Goal: Task Accomplishment & Management: Use online tool/utility

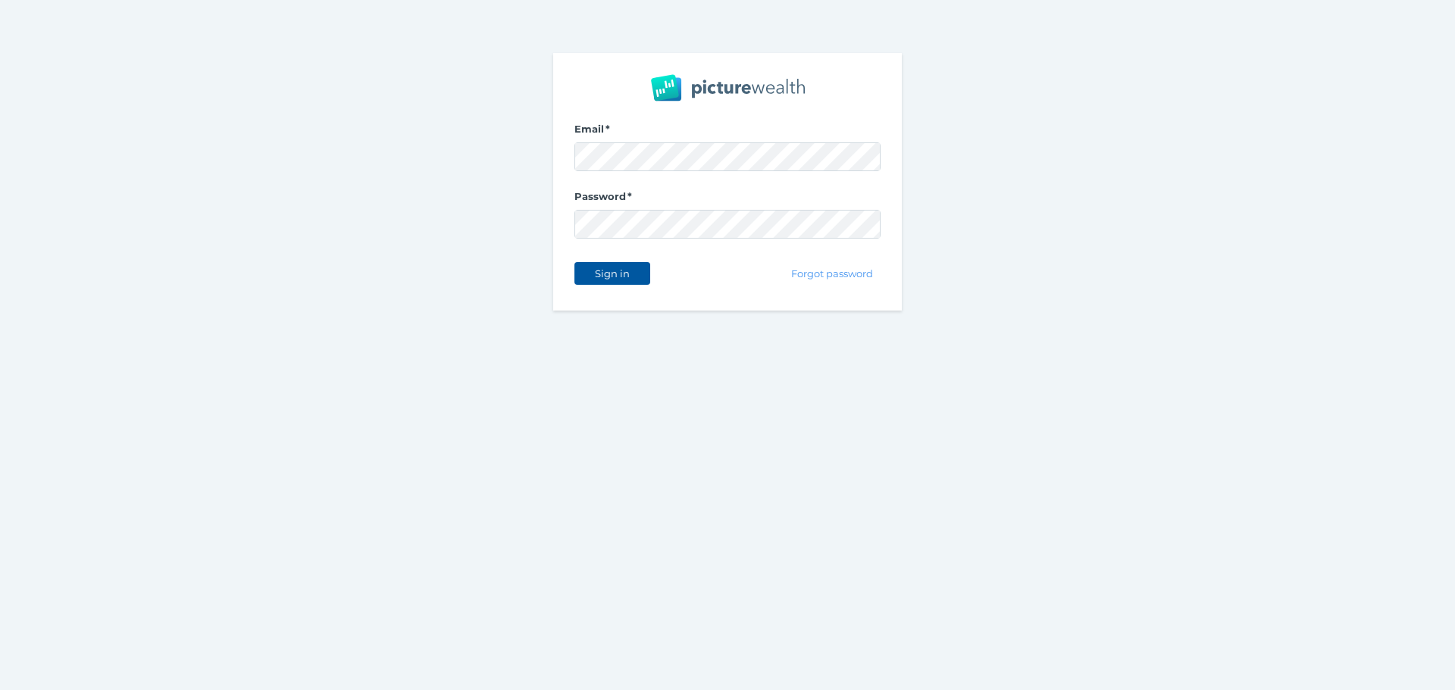
click at [606, 263] on button "Sign in" at bounding box center [612, 273] width 76 height 23
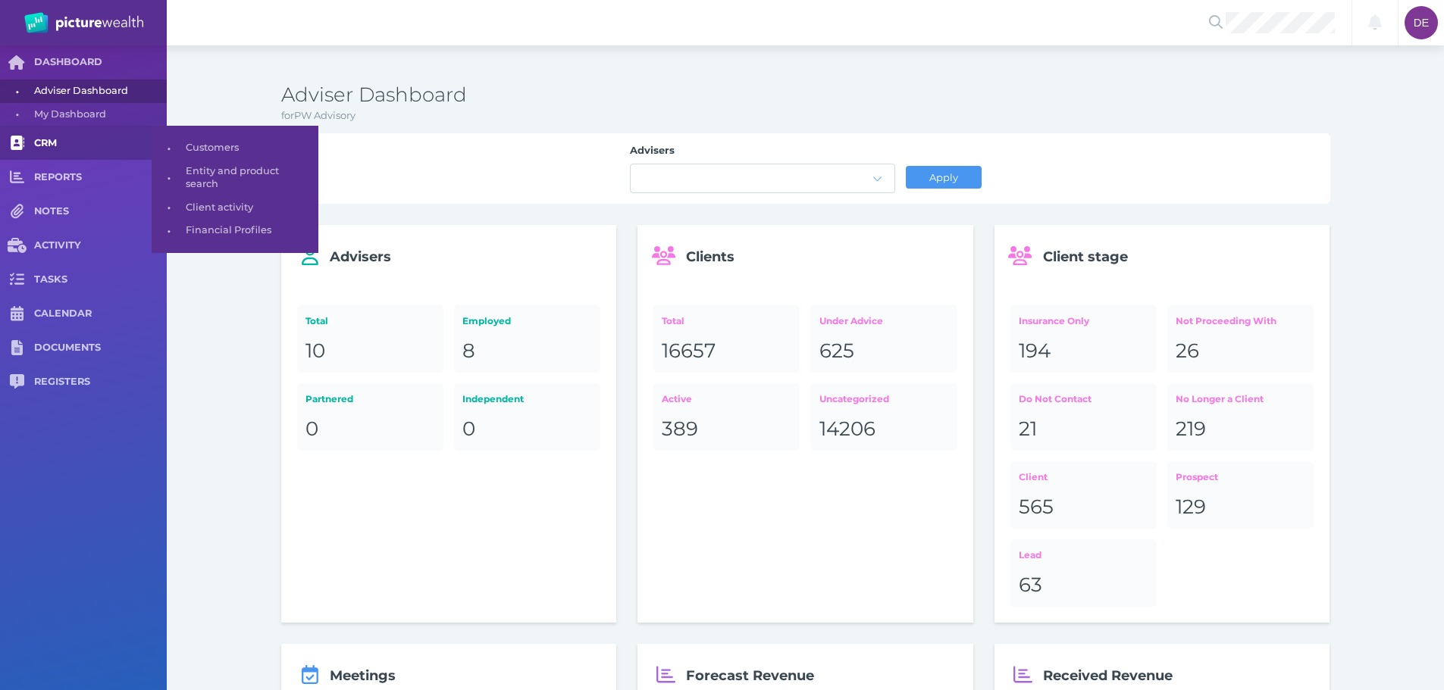
click at [49, 155] on link "CRM" at bounding box center [83, 143] width 167 height 34
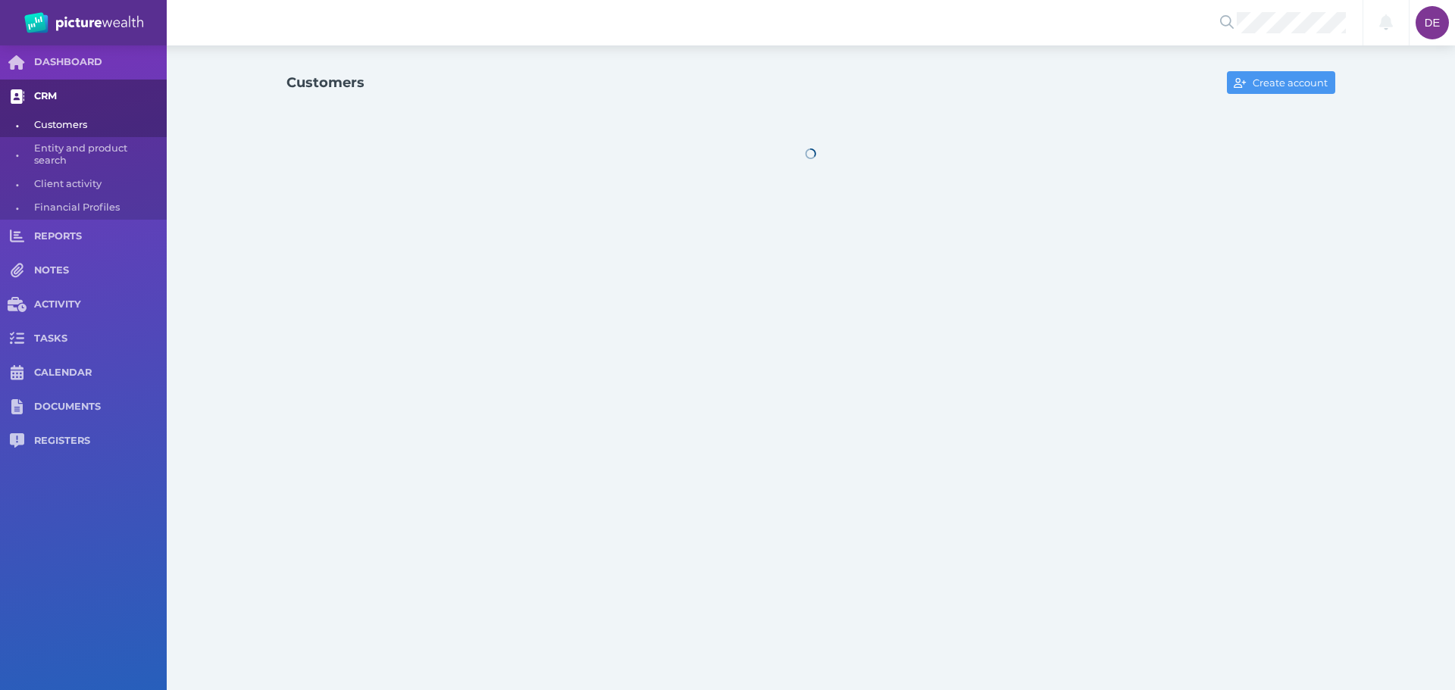
select select "25"
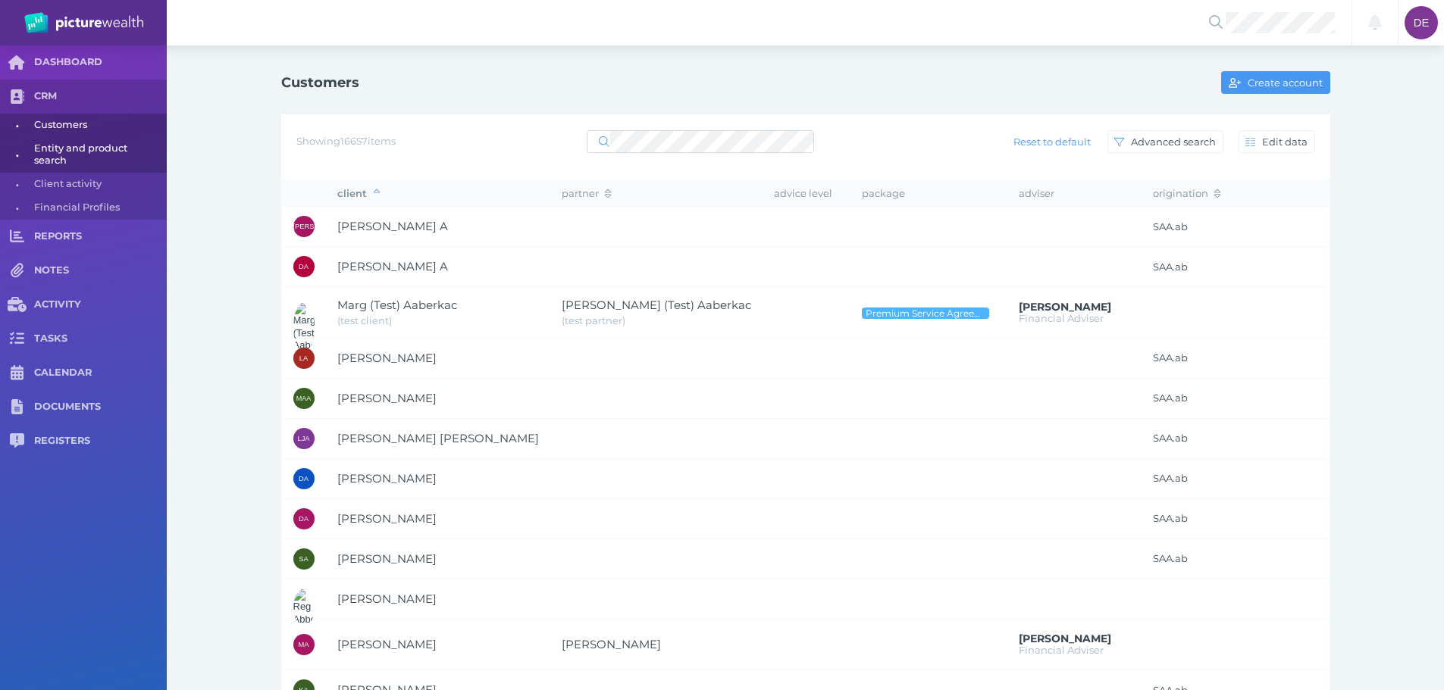
click at [95, 146] on span "Entity and product search" at bounding box center [97, 155] width 127 height 36
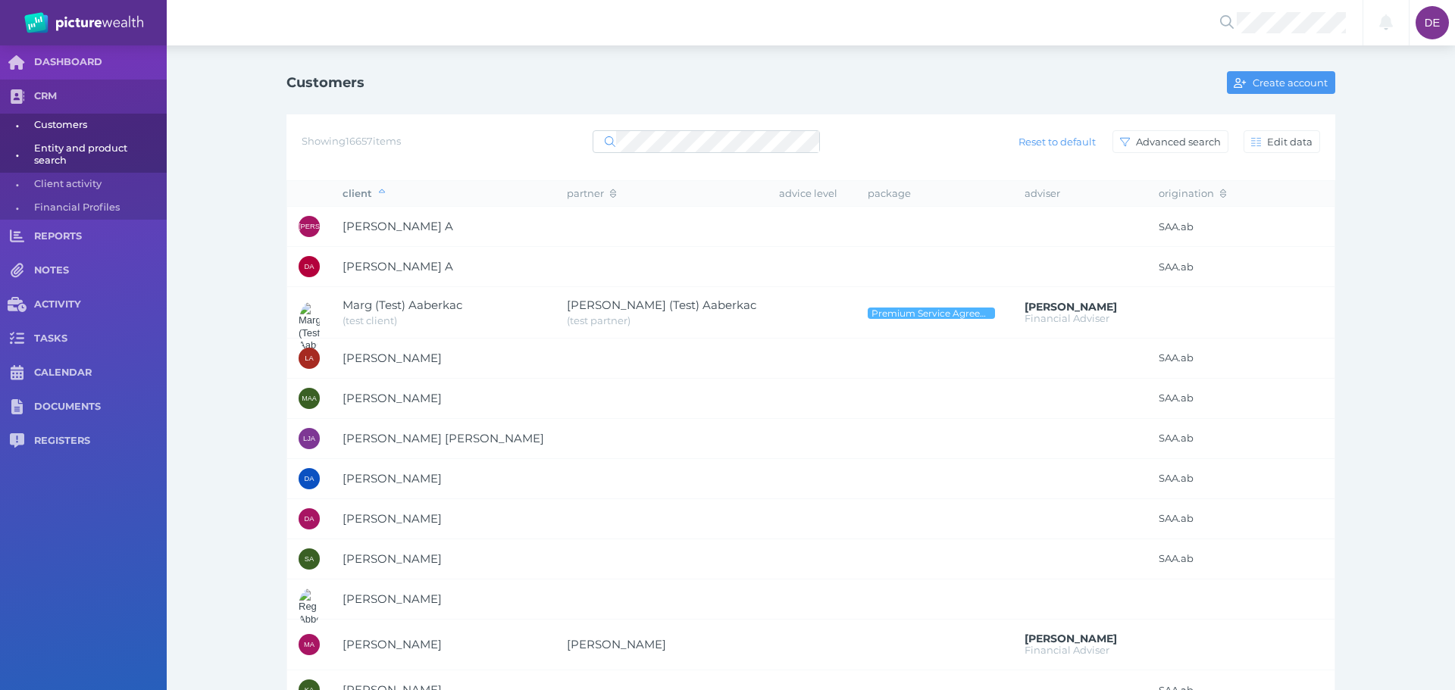
select select "25"
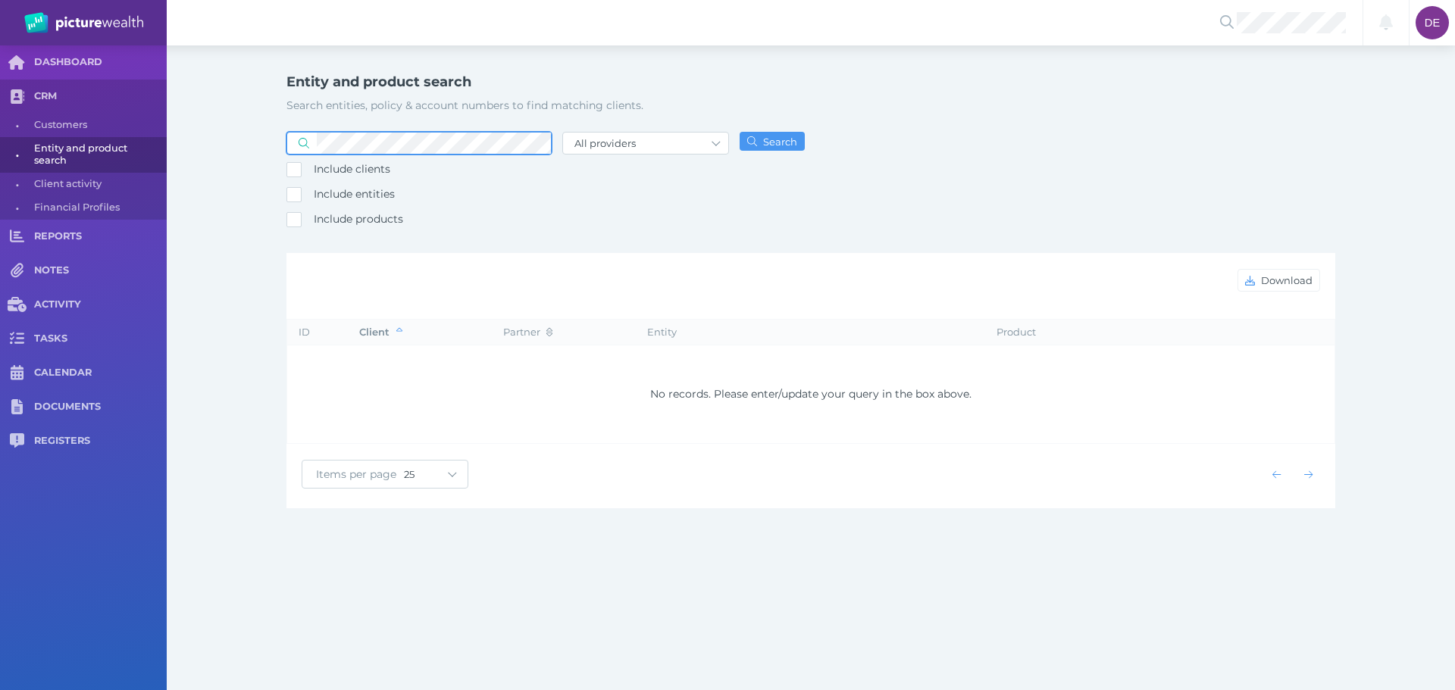
click at [740, 132] on button "Search" at bounding box center [772, 141] width 65 height 19
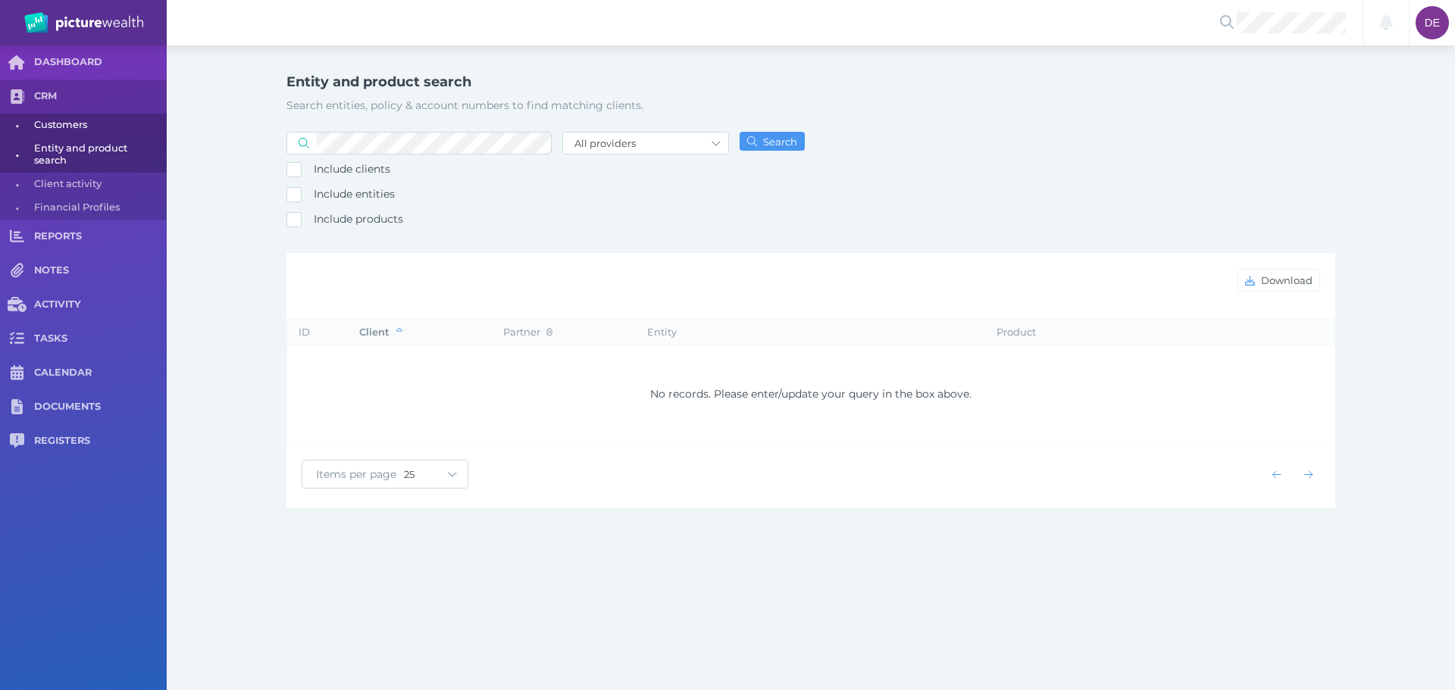
click at [116, 121] on span "Customers" at bounding box center [97, 125] width 127 height 23
select select "25"
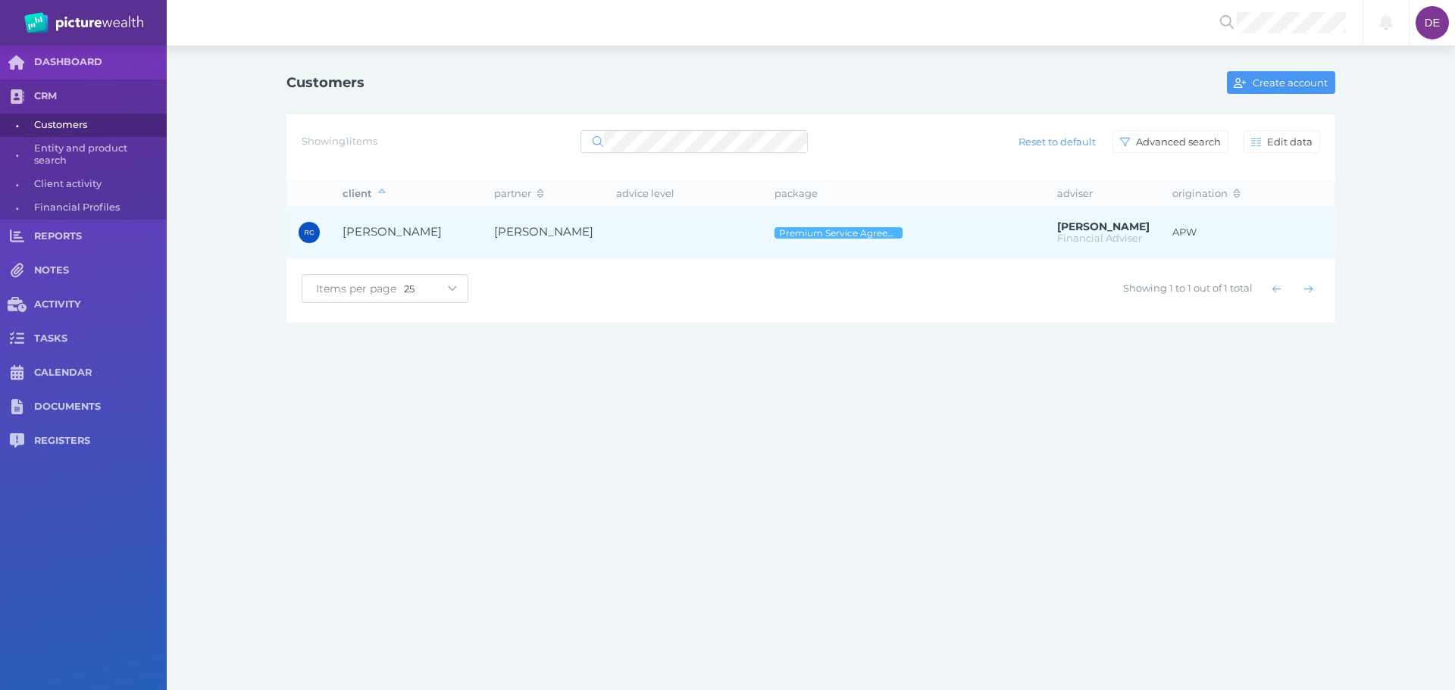
click at [666, 236] on td at bounding box center [684, 233] width 158 height 52
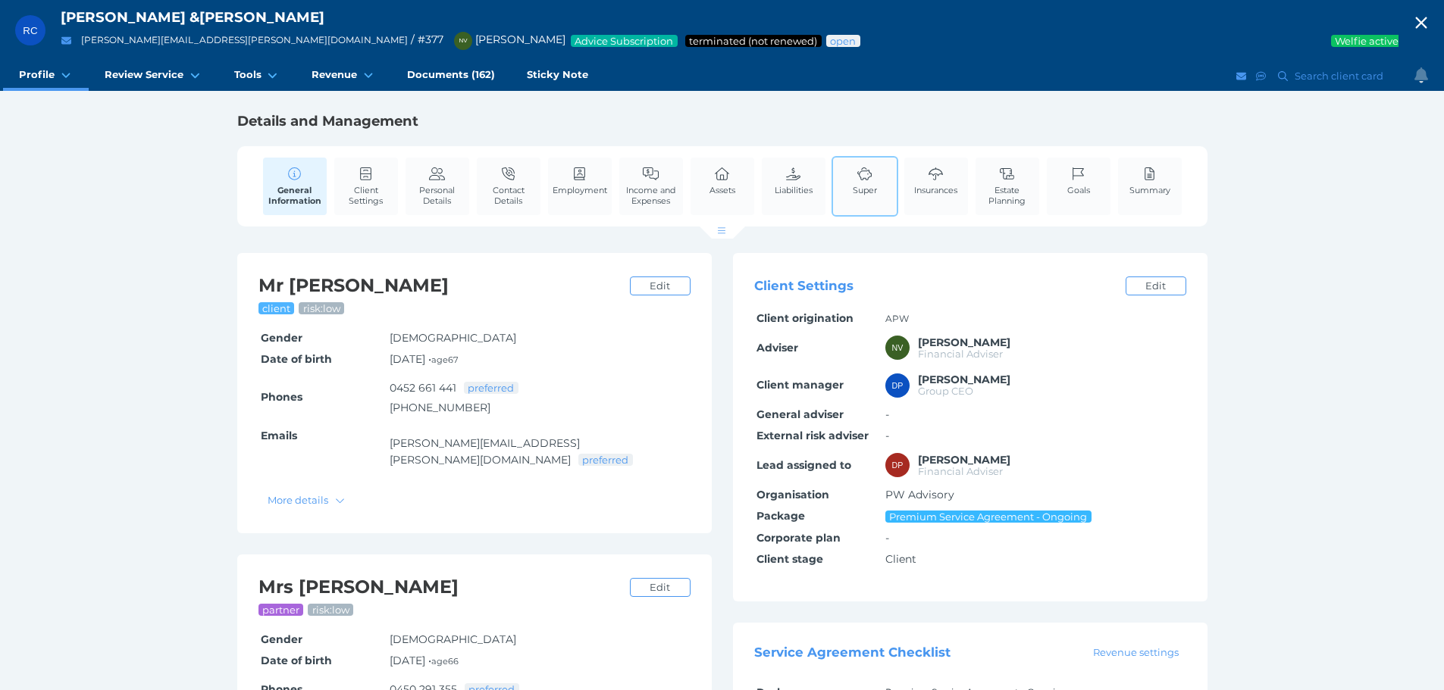
click at [849, 171] on link "Super" at bounding box center [865, 181] width 32 height 46
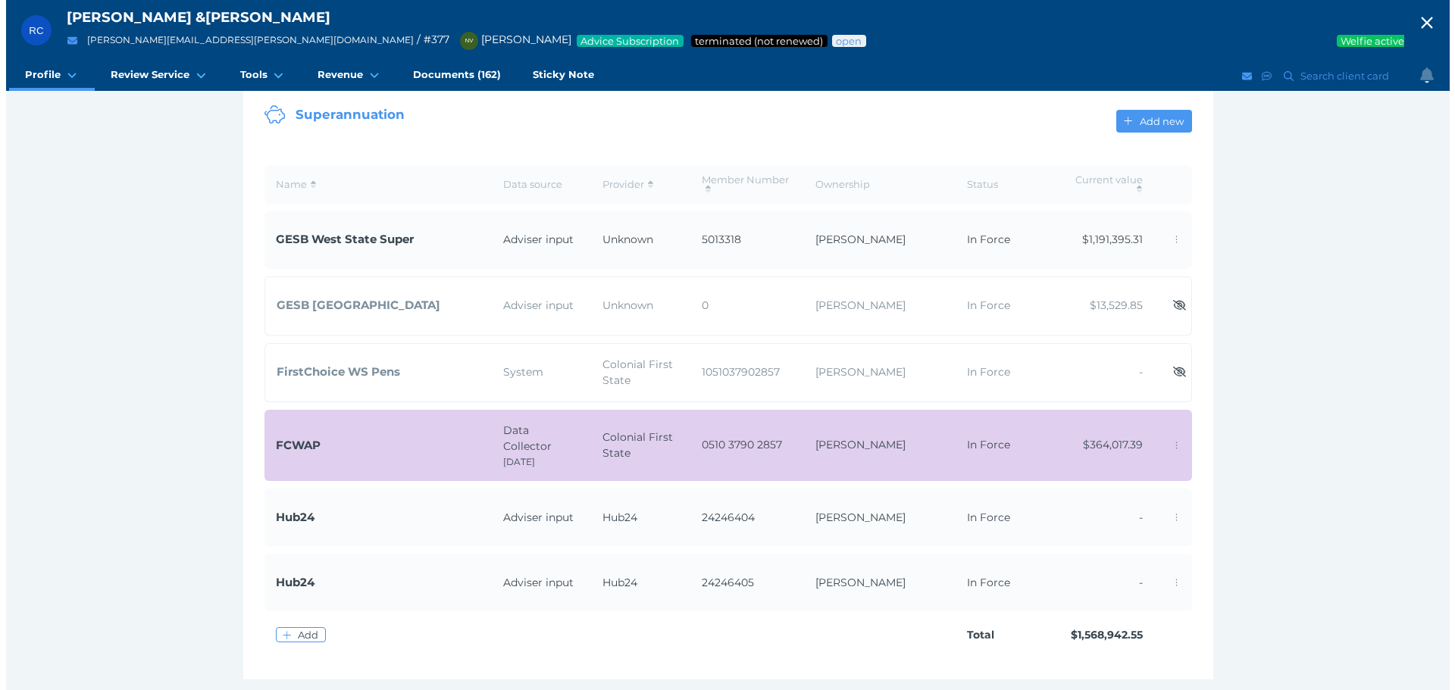
scroll to position [202, 0]
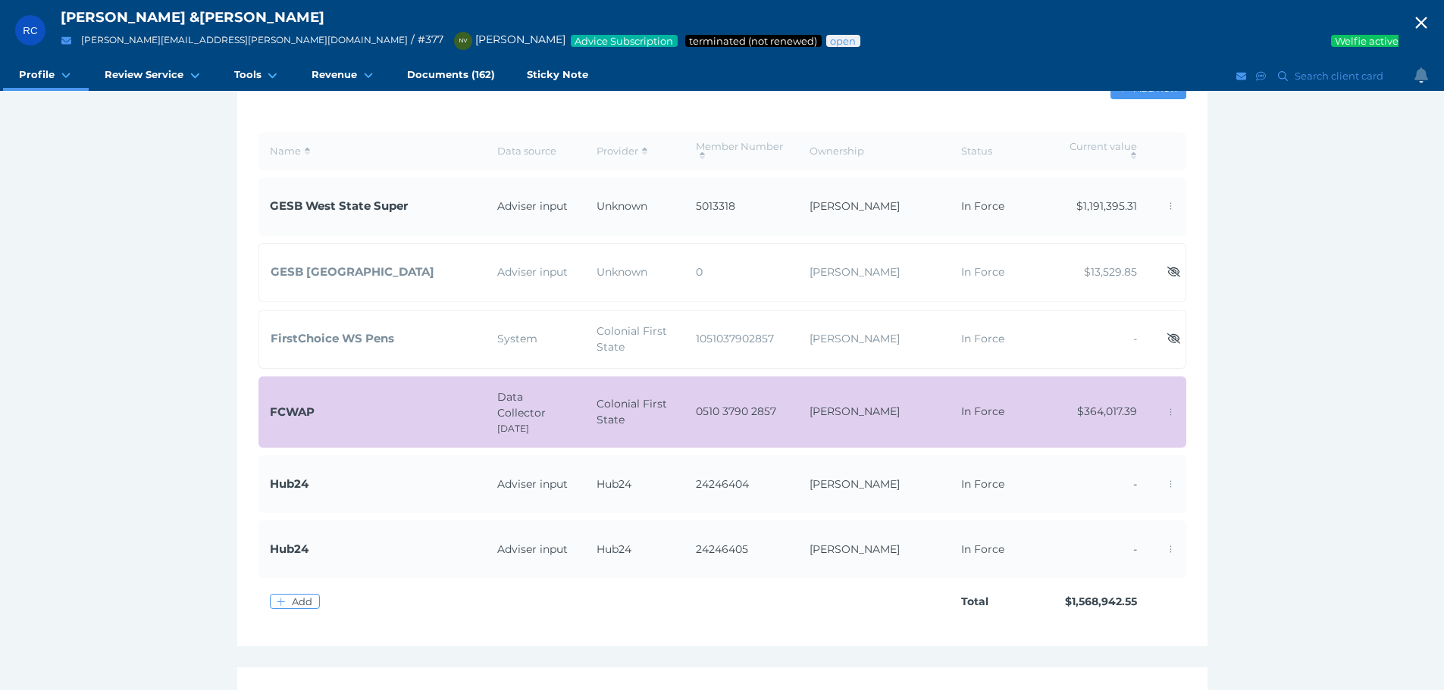
click at [826, 417] on td "[PERSON_NAME]" at bounding box center [874, 413] width 152 height 72
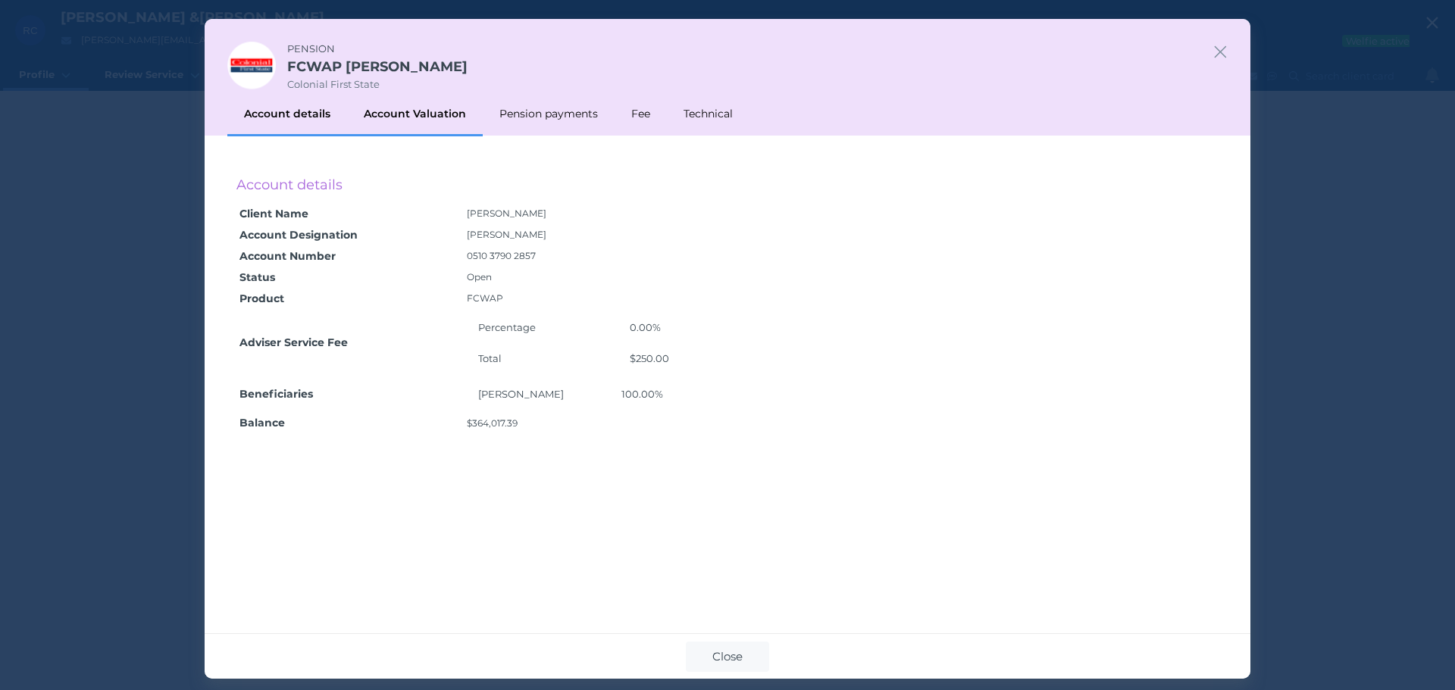
click at [443, 114] on div "Account Valuation" at bounding box center [415, 114] width 136 height 44
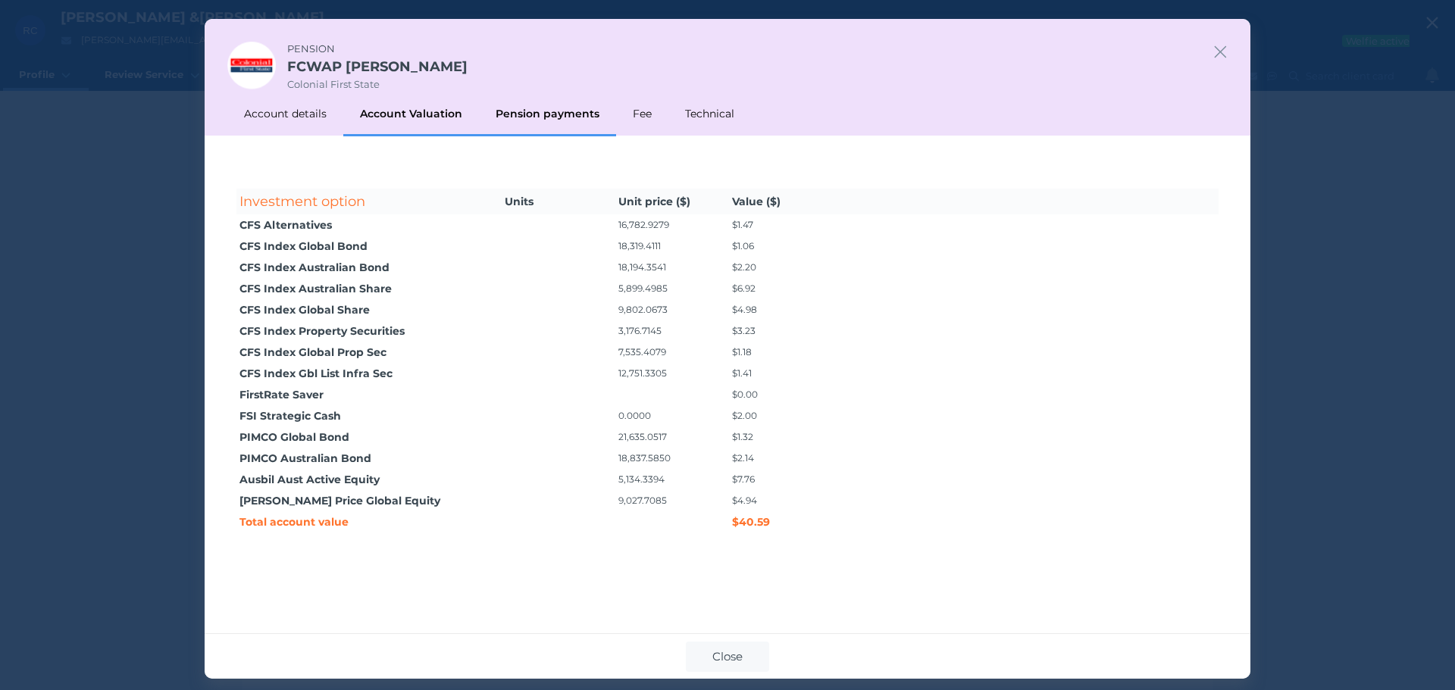
click at [515, 111] on div "Pension payments" at bounding box center [547, 114] width 137 height 44
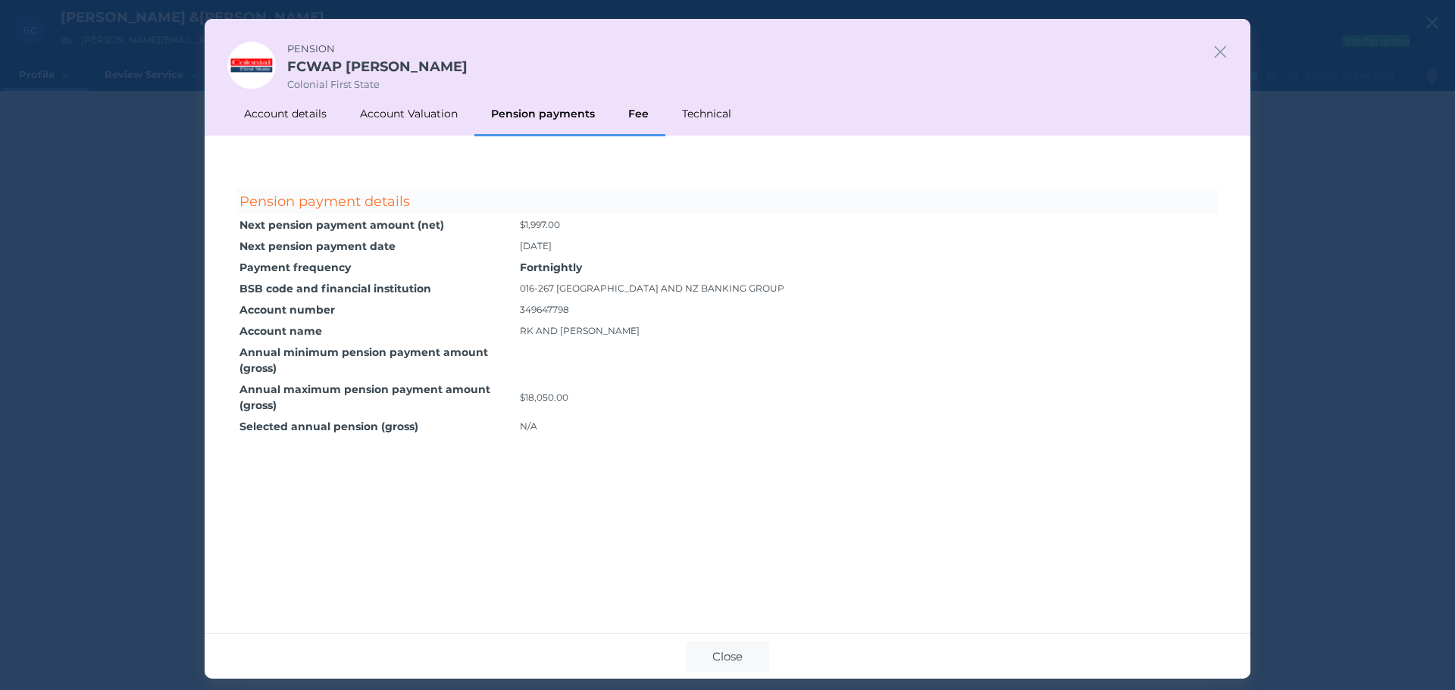
click at [634, 105] on div "Fee" at bounding box center [639, 114] width 54 height 44
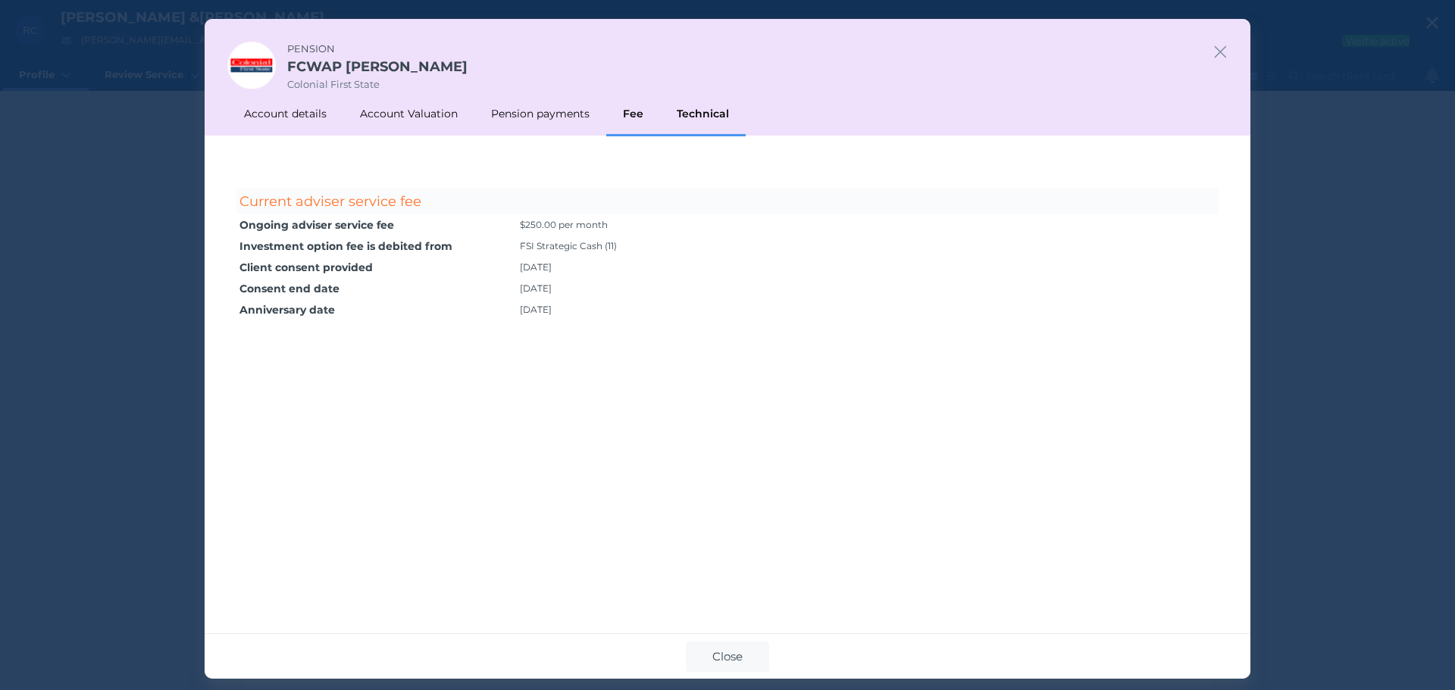
click at [713, 111] on div "Technical" at bounding box center [703, 114] width 86 height 44
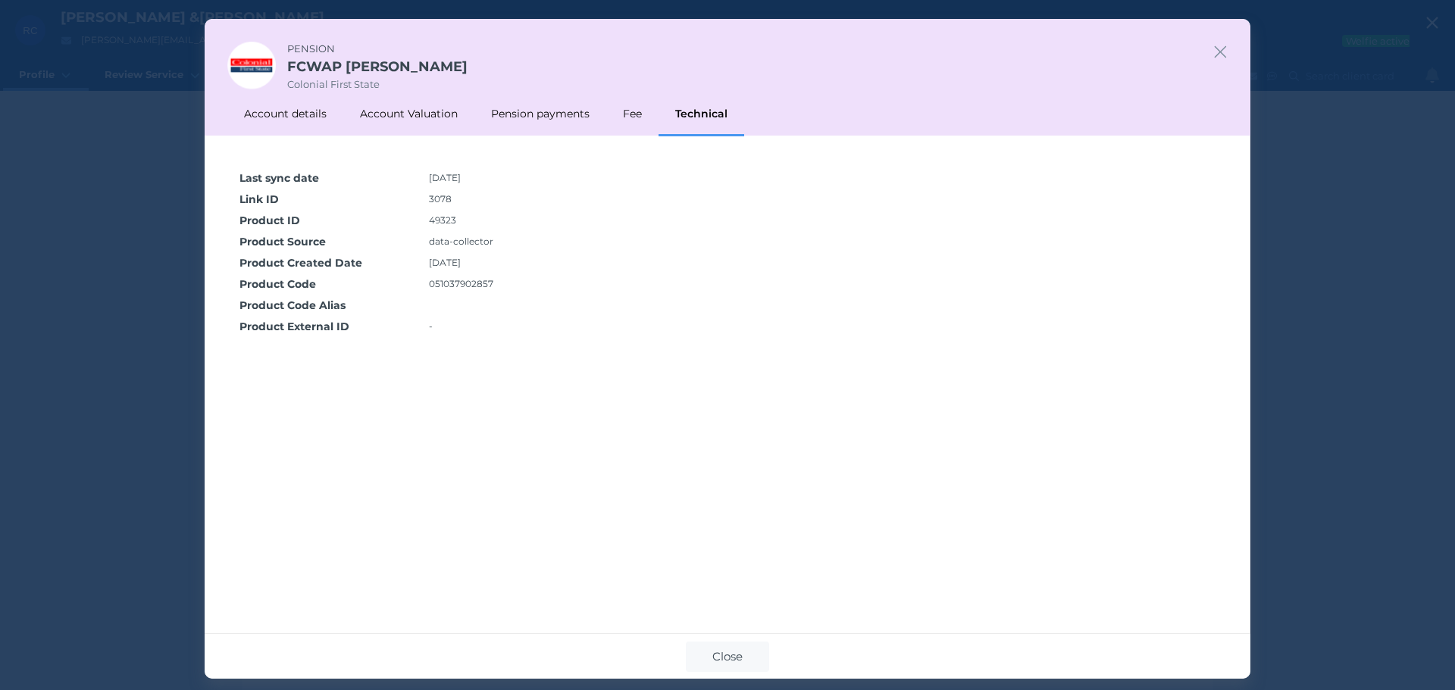
click at [309, 144] on div "Last sync date [DATE] Link ID 3078 Product ID 49323 Product Source data-collect…" at bounding box center [728, 385] width 1046 height 498
click at [311, 119] on div "Account details" at bounding box center [287, 114] width 120 height 44
